Goal: Task Accomplishment & Management: Manage account settings

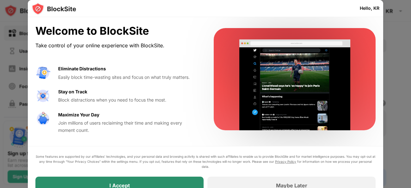
click at [133, 186] on div "I Accept" at bounding box center [119, 186] width 168 height 18
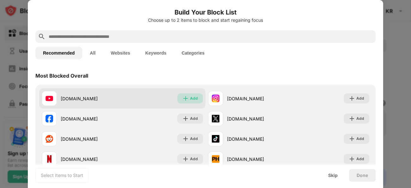
click at [188, 99] on img at bounding box center [185, 98] width 6 height 6
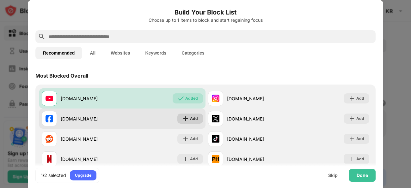
click at [186, 116] on img at bounding box center [185, 119] width 6 height 6
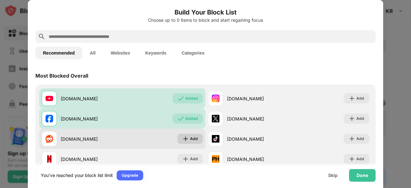
click at [186, 138] on img at bounding box center [185, 139] width 6 height 6
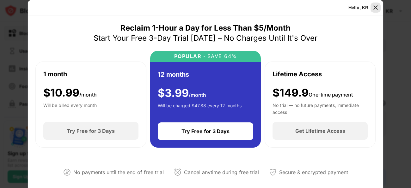
click at [378, 10] on img at bounding box center [375, 7] width 6 height 6
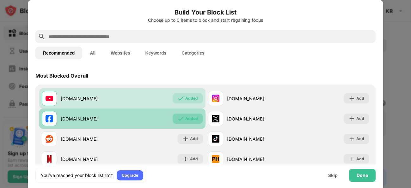
click at [178, 116] on img at bounding box center [181, 119] width 6 height 6
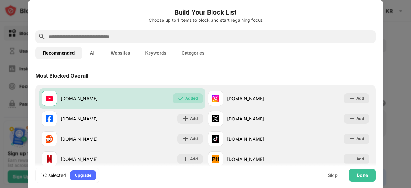
click at [63, 38] on input "text" at bounding box center [210, 37] width 325 height 8
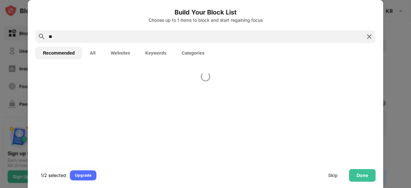
type input "*"
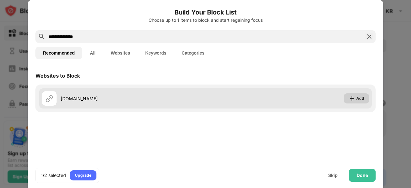
type input "**********"
click at [348, 97] on div "Add" at bounding box center [357, 99] width 26 height 10
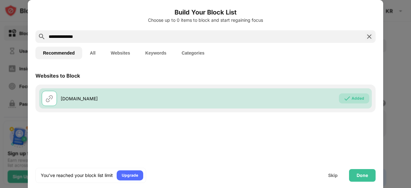
click at [95, 57] on button "All" at bounding box center [92, 53] width 21 height 13
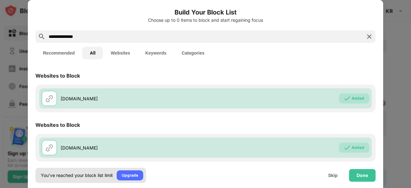
click at [68, 178] on div "You’ve reached your block list limit" at bounding box center [77, 176] width 72 height 6
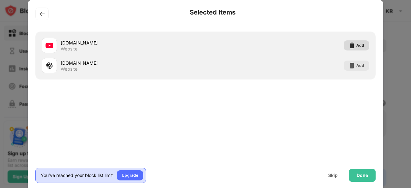
click at [352, 45] on img at bounding box center [352, 45] width 6 height 6
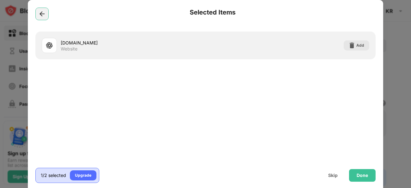
click at [42, 18] on div at bounding box center [41, 14] width 13 height 13
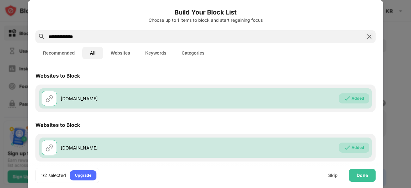
drag, startPoint x: 88, startPoint y: 35, endPoint x: 26, endPoint y: 30, distance: 62.8
click at [26, 188] on div "**********" at bounding box center [205, 188] width 411 height 0
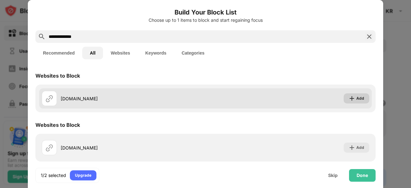
type input "**********"
click at [356, 98] on div "Add" at bounding box center [357, 99] width 26 height 10
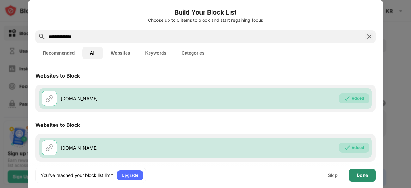
click at [358, 175] on div "Done" at bounding box center [362, 175] width 11 height 5
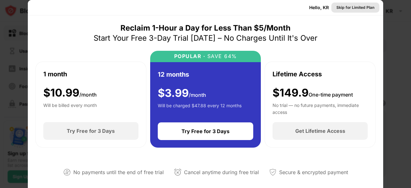
click at [346, 7] on div "Skip for Limited Plan" at bounding box center [355, 7] width 38 height 6
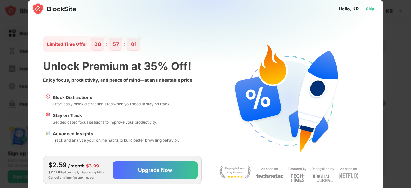
click at [369, 7] on div "Skip" at bounding box center [370, 9] width 8 height 6
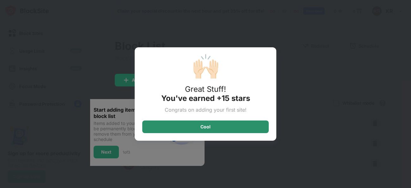
click at [186, 126] on div "Cool" at bounding box center [205, 127] width 126 height 13
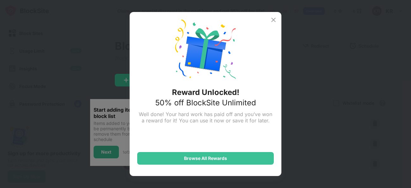
click at [273, 20] on img at bounding box center [274, 20] width 8 height 8
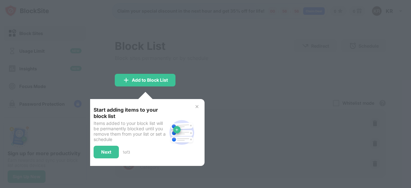
click at [226, 50] on div at bounding box center [205, 94] width 411 height 188
click at [105, 151] on div "Next" at bounding box center [106, 152] width 10 height 5
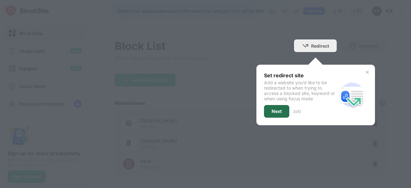
click at [276, 110] on div "Next" at bounding box center [277, 111] width 10 height 5
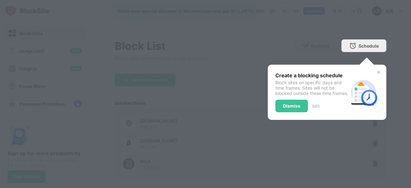
click at [281, 113] on div "Dismiss" at bounding box center [291, 106] width 33 height 13
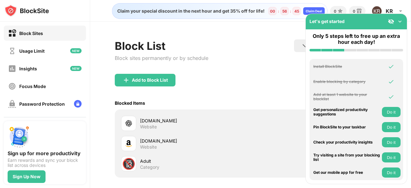
click at [272, 66] on div "Block List Block sites permanently or by schedule Redirect Choose a site to be …" at bounding box center [251, 57] width 272 height 34
click at [397, 21] on img at bounding box center [400, 21] width 6 height 6
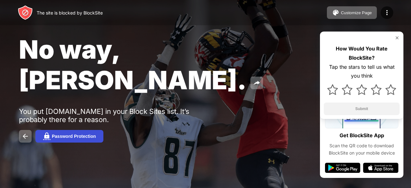
click at [82, 134] on div "Password Protection" at bounding box center [74, 136] width 44 height 5
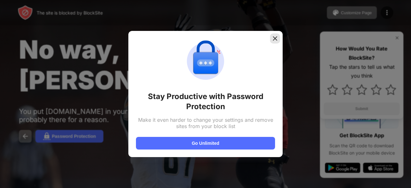
click at [273, 36] on img at bounding box center [275, 38] width 6 height 6
